Goal: Navigation & Orientation: Go to known website

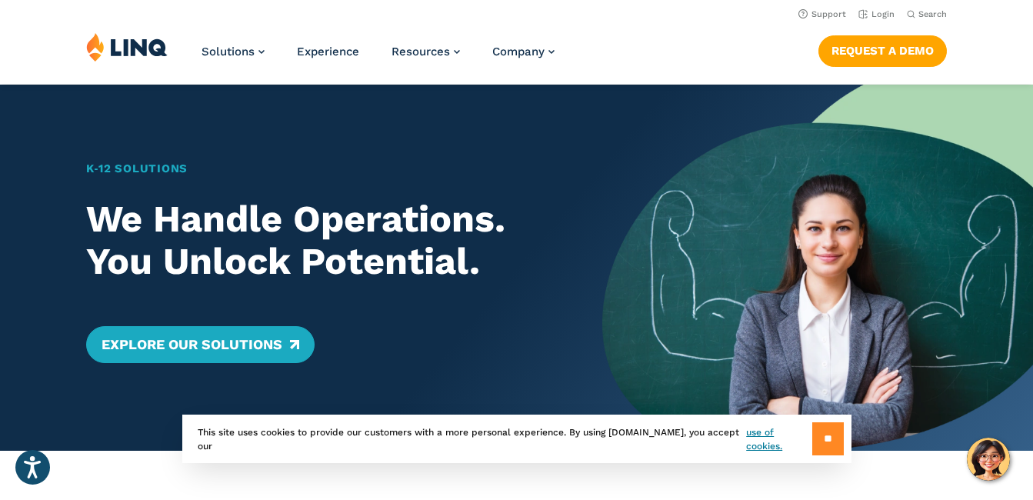
click at [819, 437] on input "**" at bounding box center [828, 438] width 32 height 33
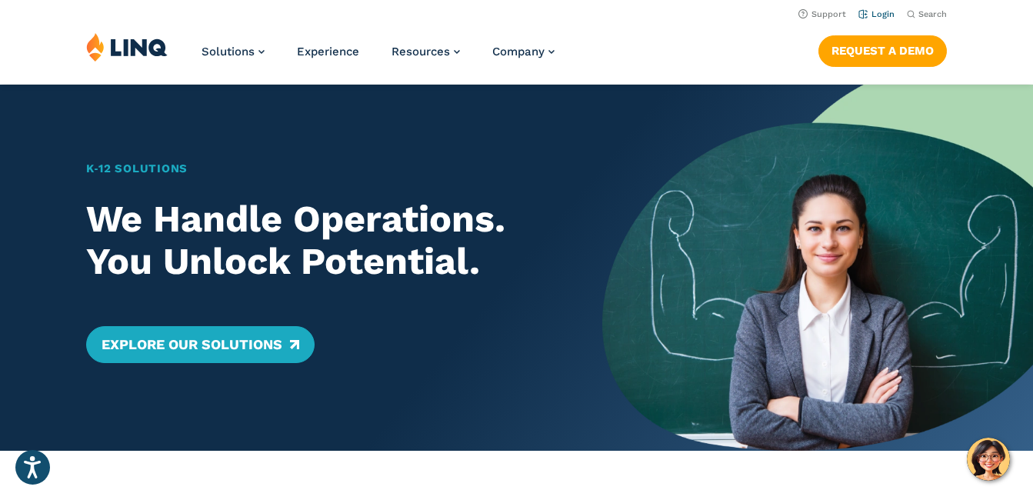
click at [884, 16] on link "Login" at bounding box center [876, 14] width 36 height 10
